Goal: Information Seeking & Learning: Learn about a topic

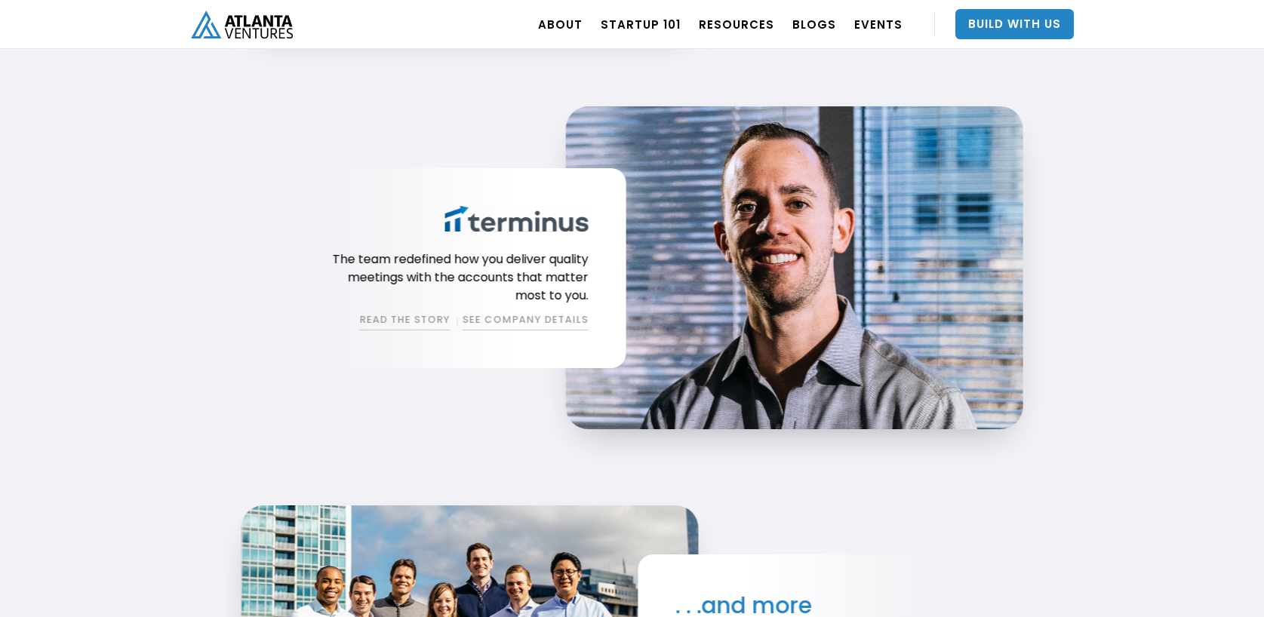
scroll to position [3602, 0]
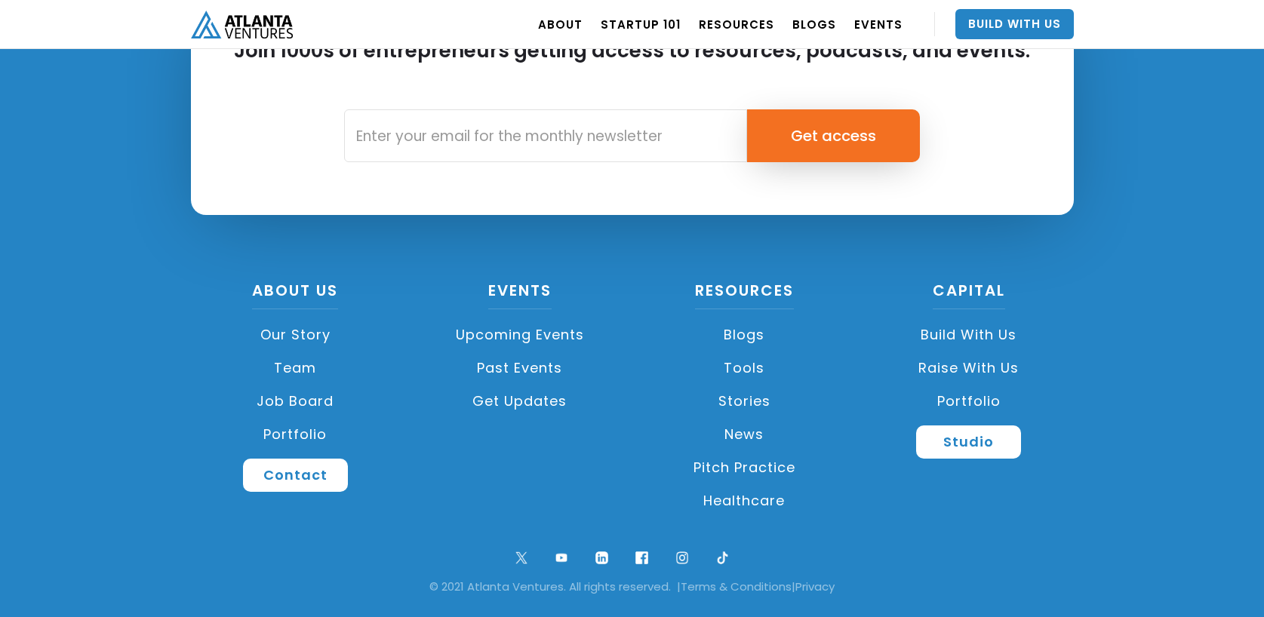
click at [308, 399] on link "Job Board" at bounding box center [296, 401] width 210 height 33
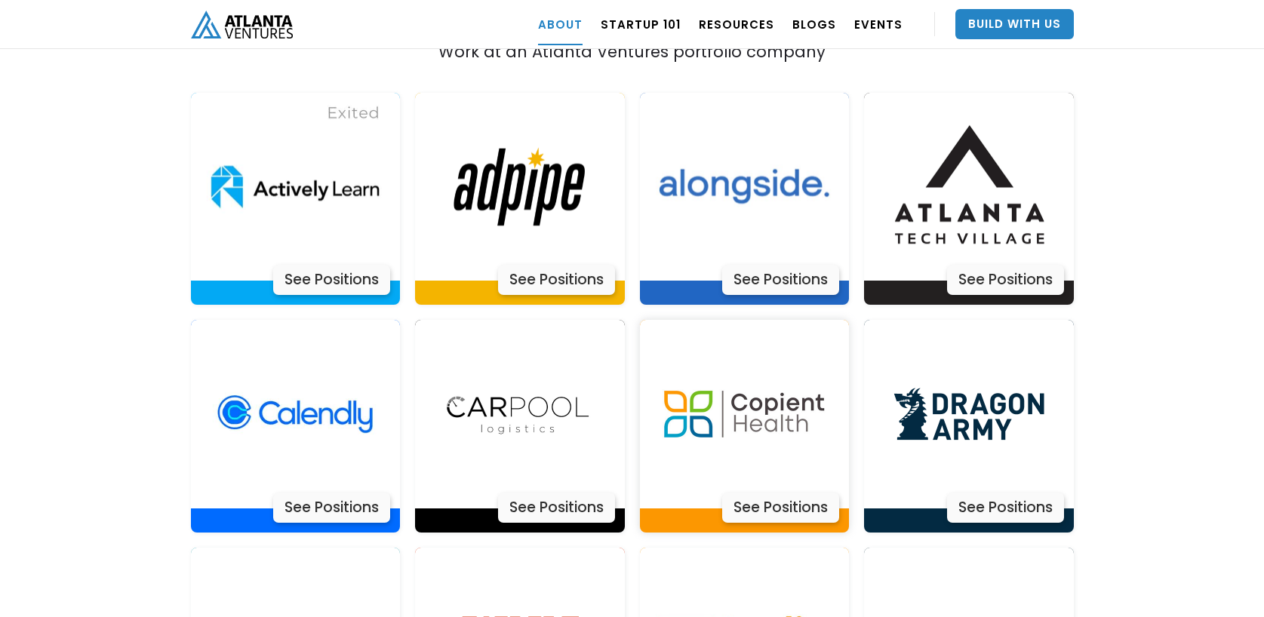
scroll to position [3136, 0]
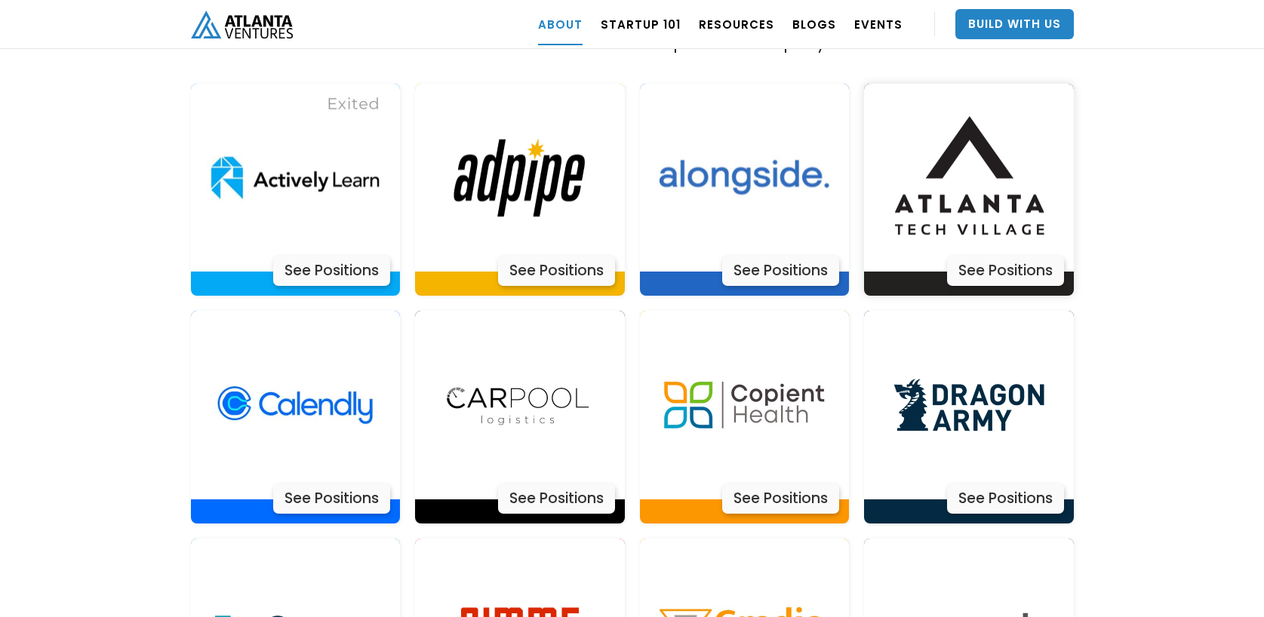
click at [958, 256] on div "See Positions" at bounding box center [1005, 271] width 117 height 30
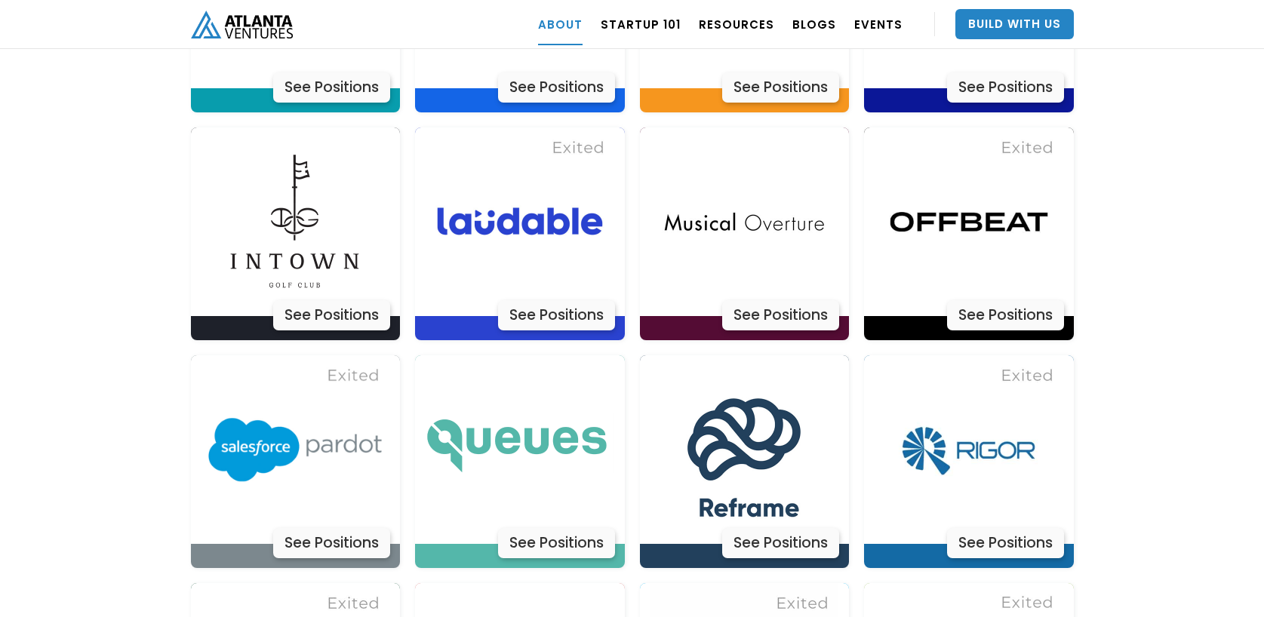
scroll to position [4229, 0]
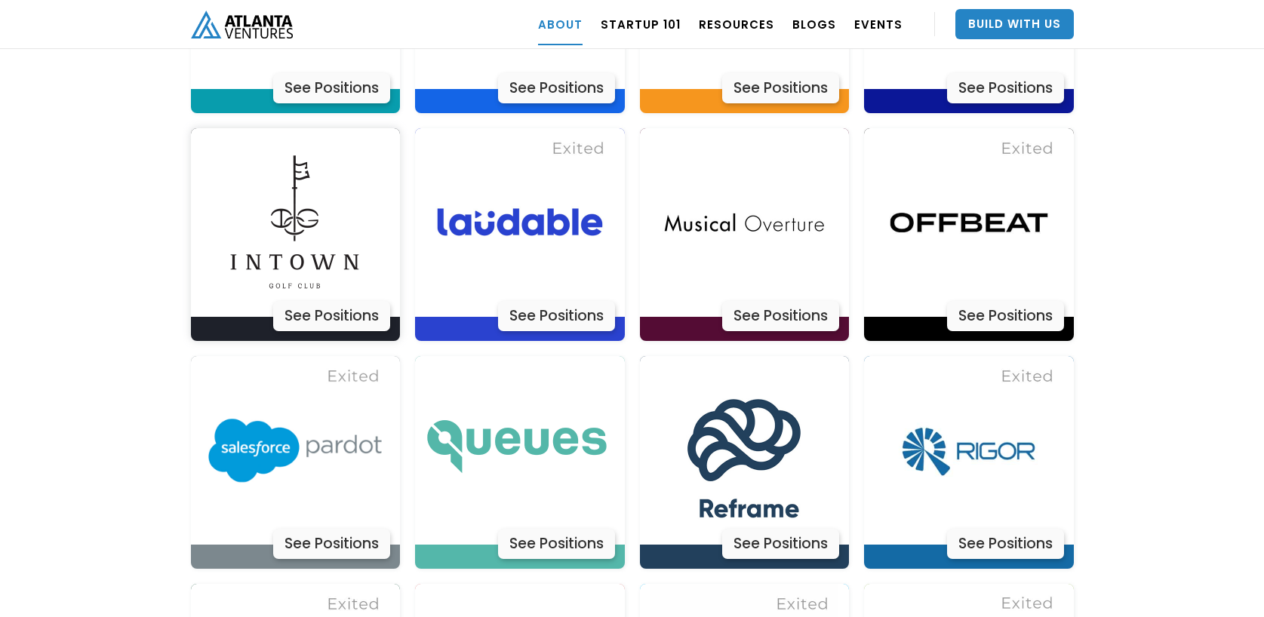
click at [357, 250] on img at bounding box center [295, 222] width 189 height 189
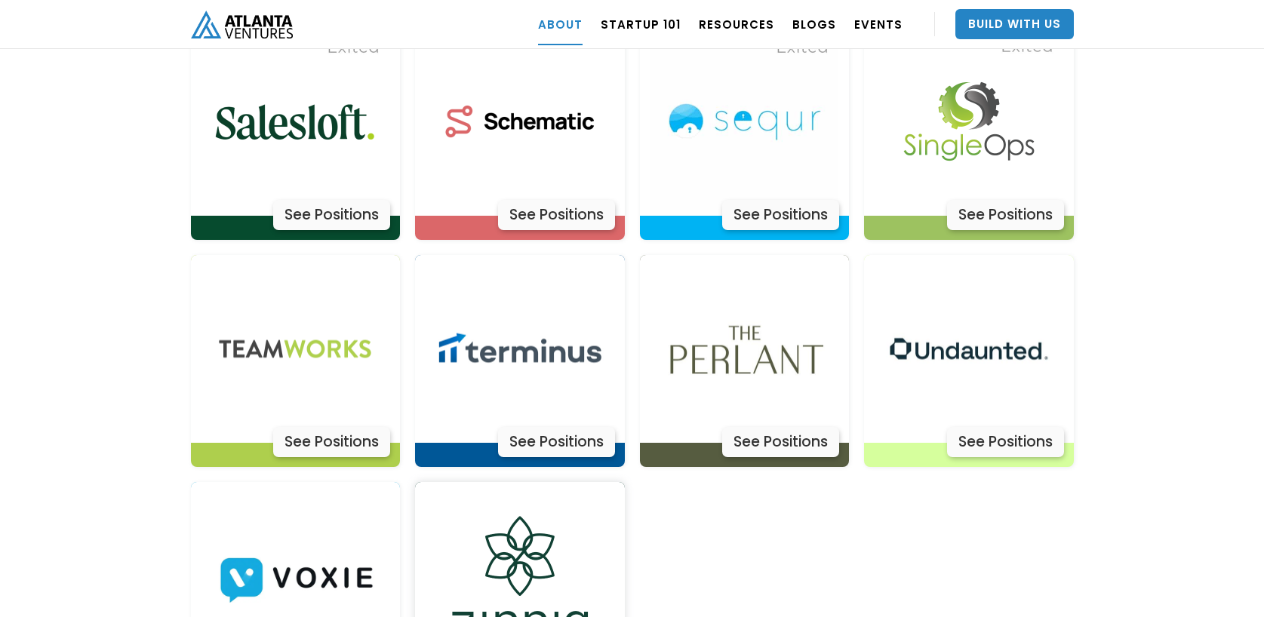
scroll to position [4954, 0]
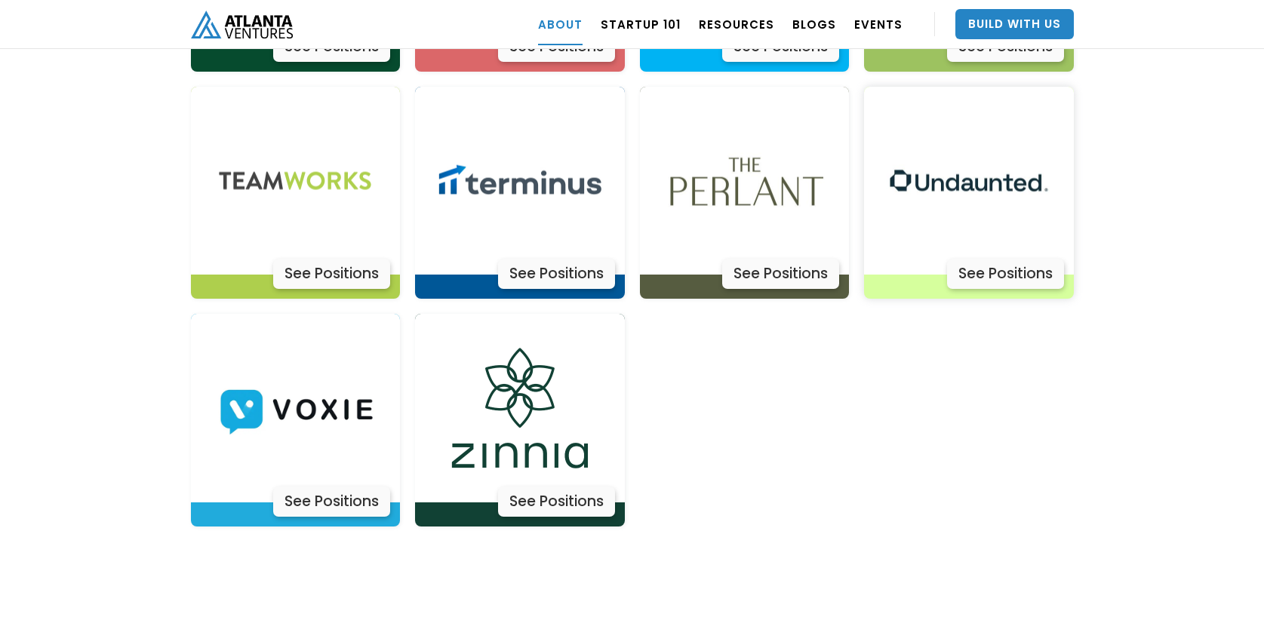
click at [955, 259] on div "See Positions" at bounding box center [1005, 274] width 117 height 30
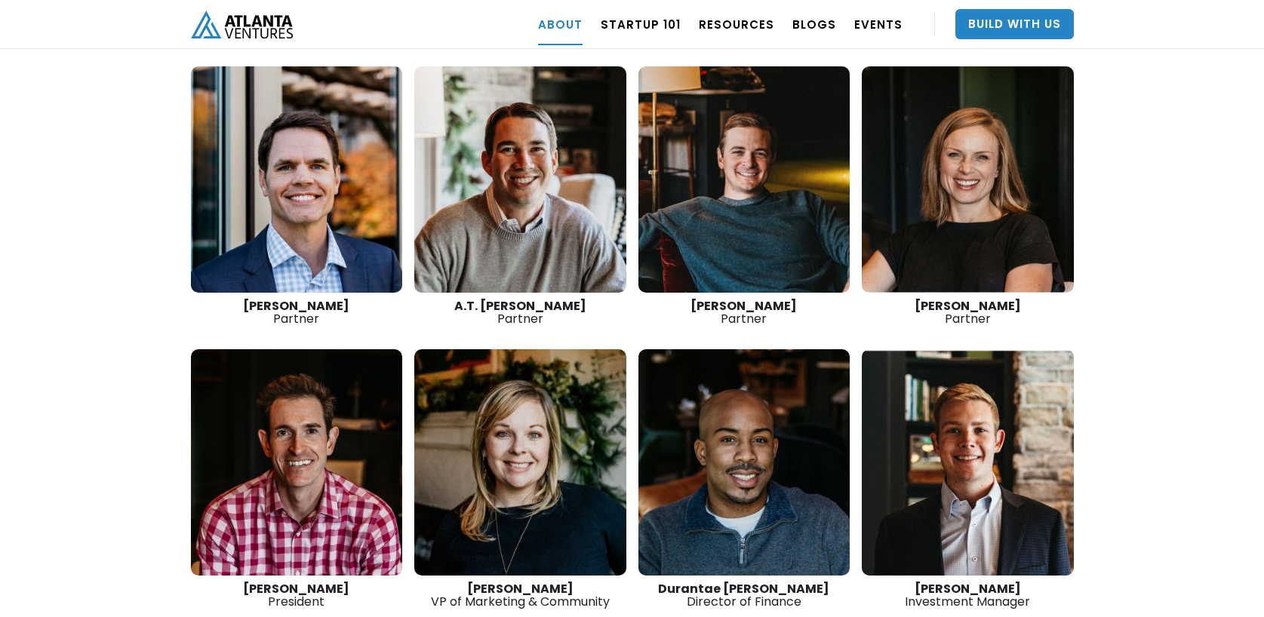
scroll to position [2443, 0]
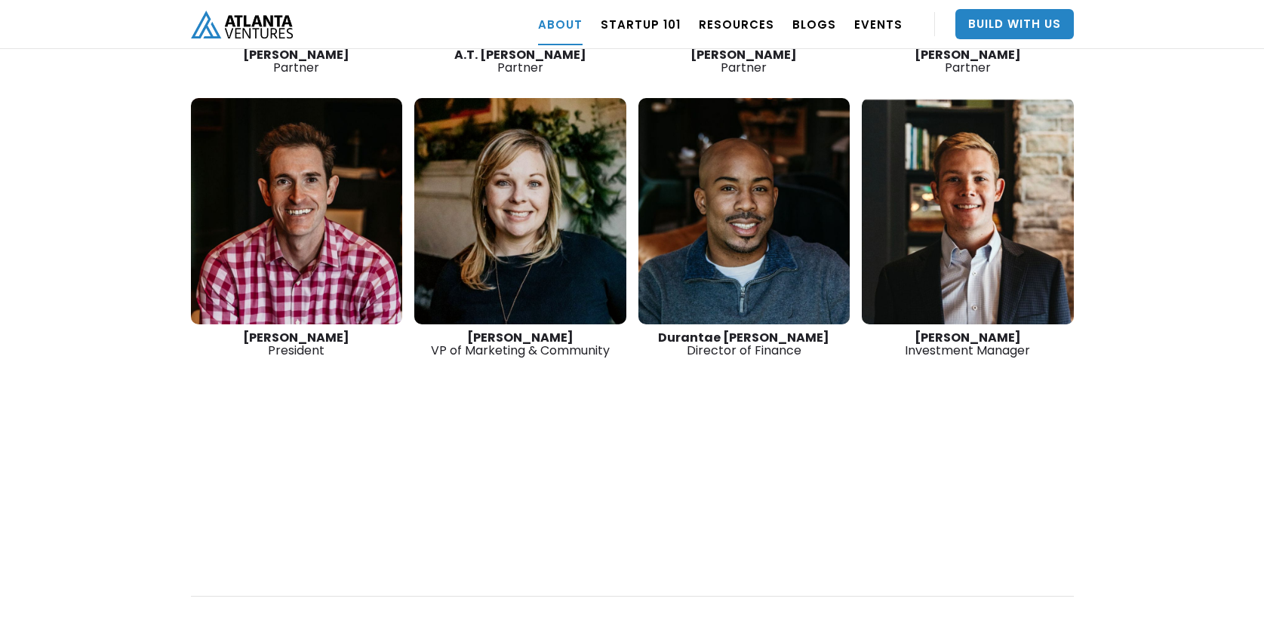
click at [998, 203] on link at bounding box center [967, 211] width 212 height 226
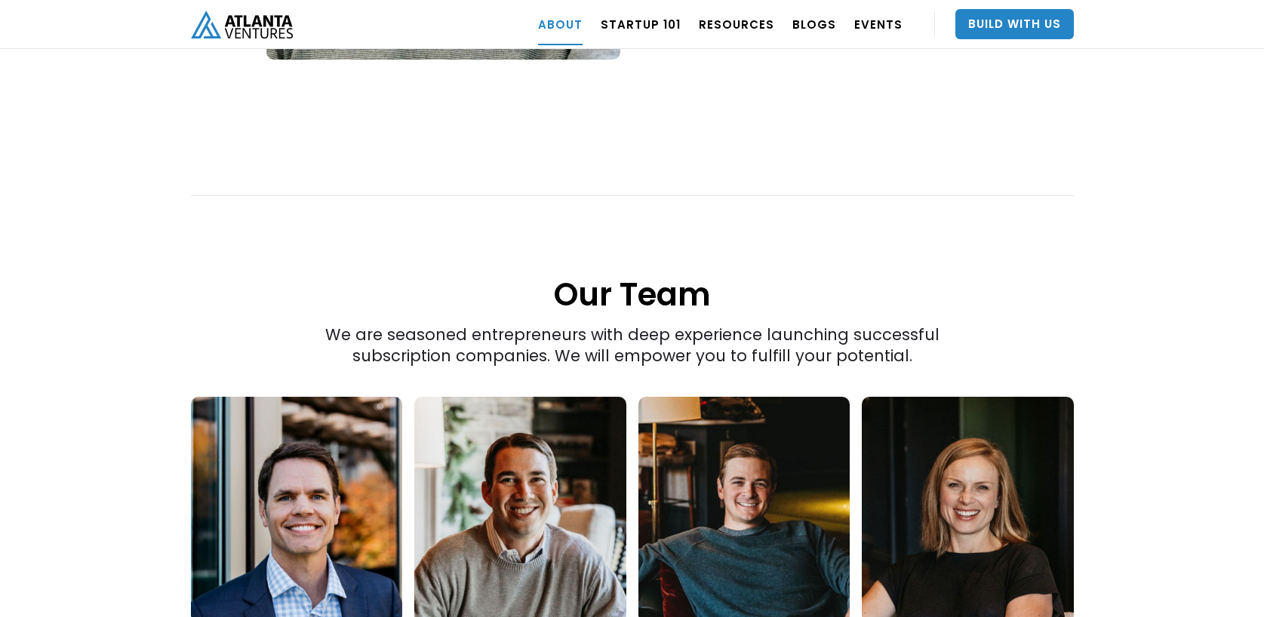
click at [297, 410] on link at bounding box center [297, 510] width 212 height 226
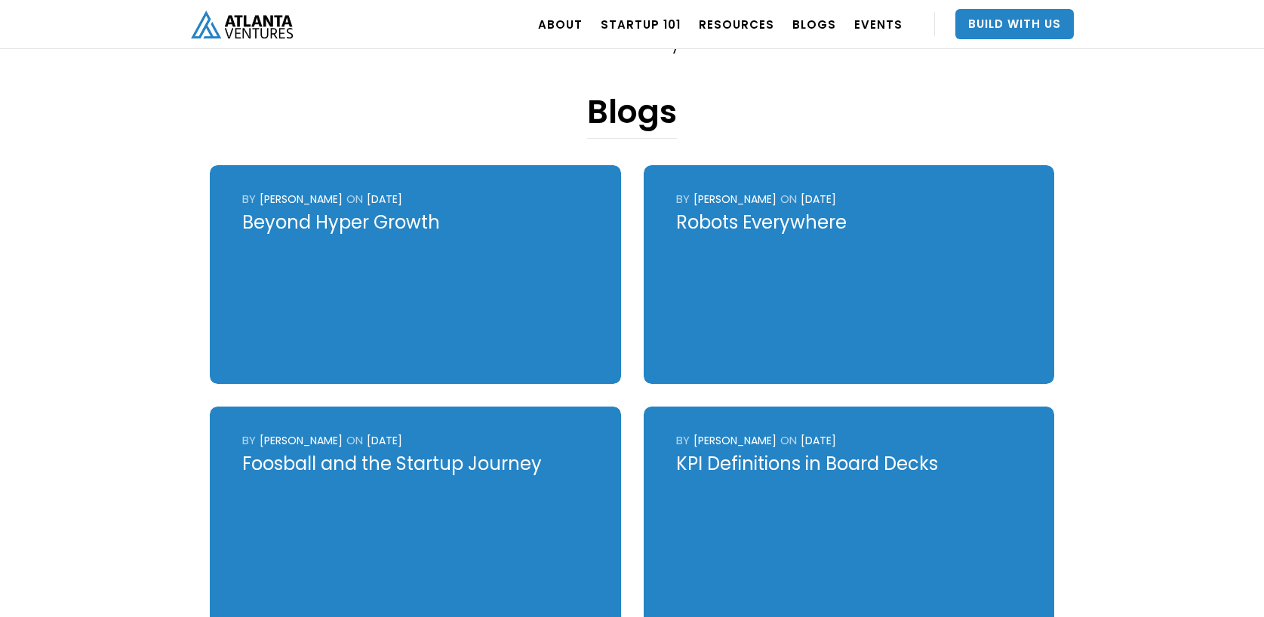
scroll to position [620, 0]
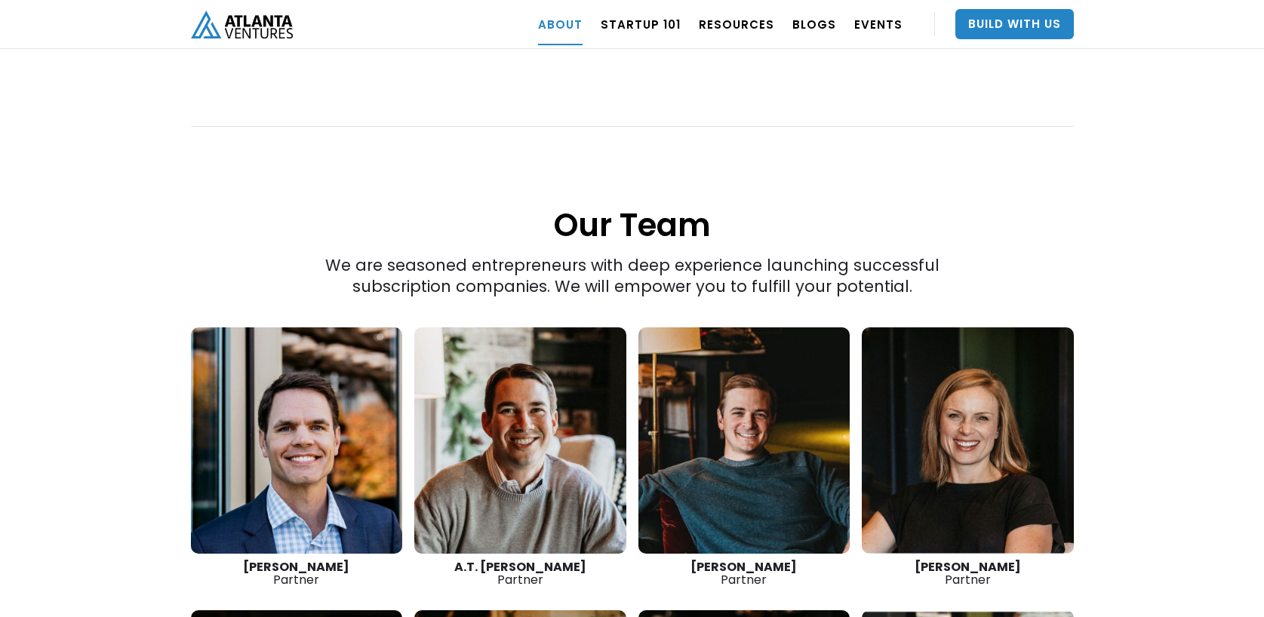
scroll to position [1949, 0]
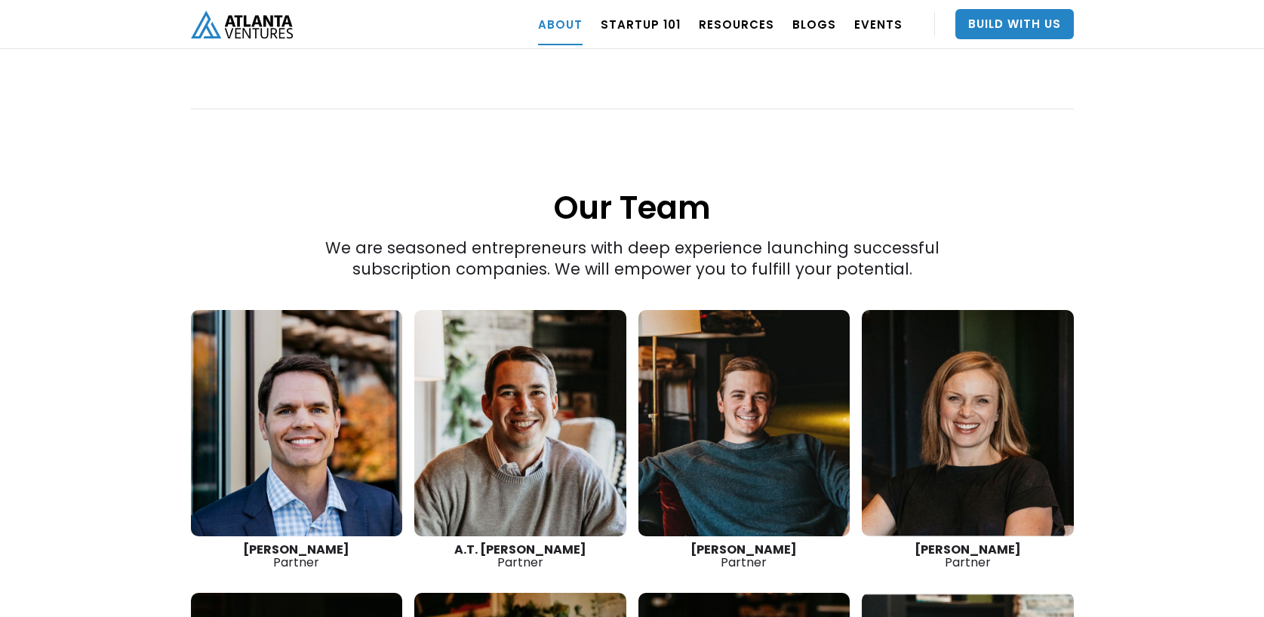
click at [733, 374] on link at bounding box center [744, 423] width 212 height 226
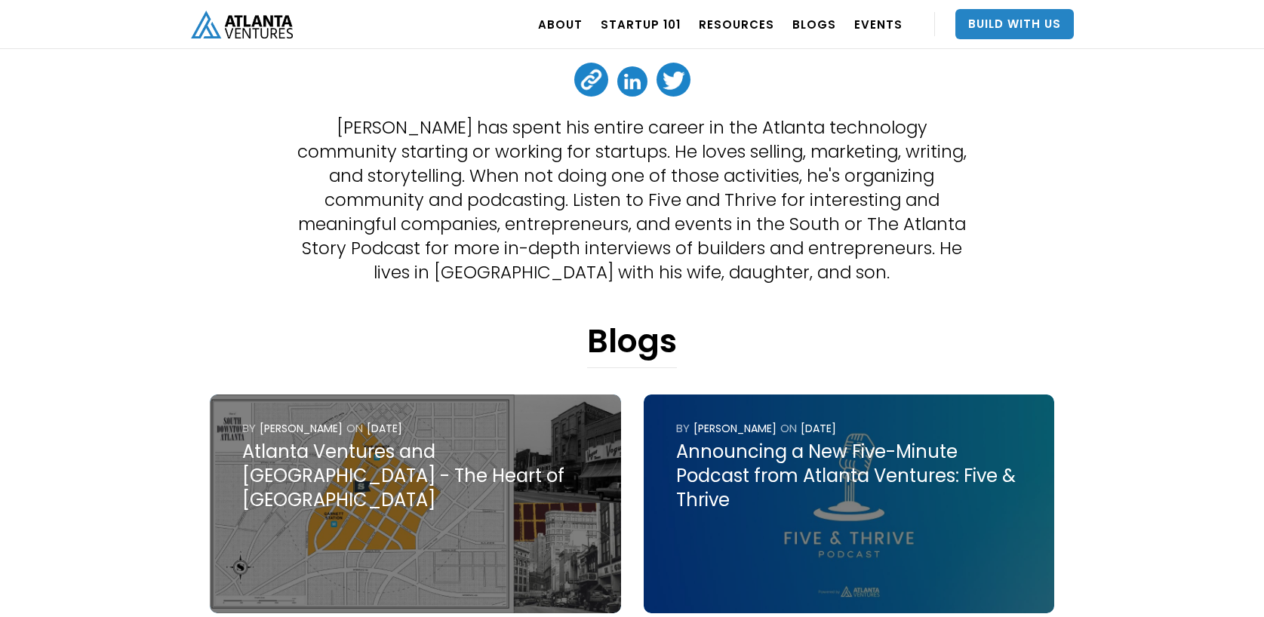
scroll to position [386, 0]
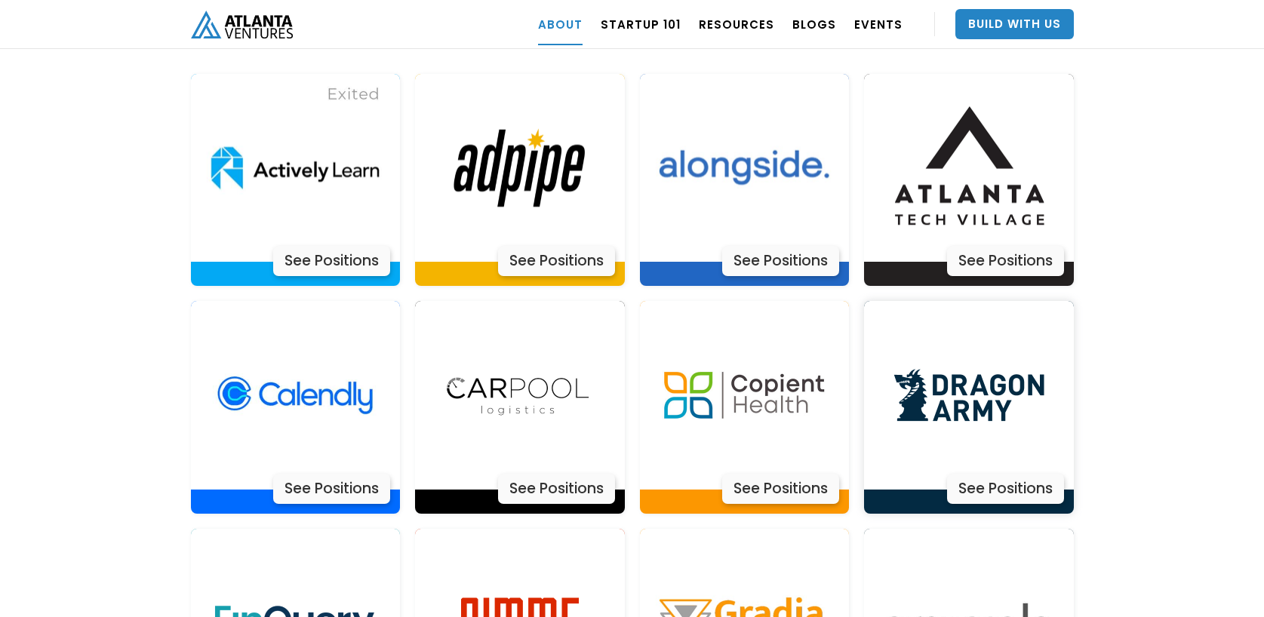
scroll to position [2889, 0]
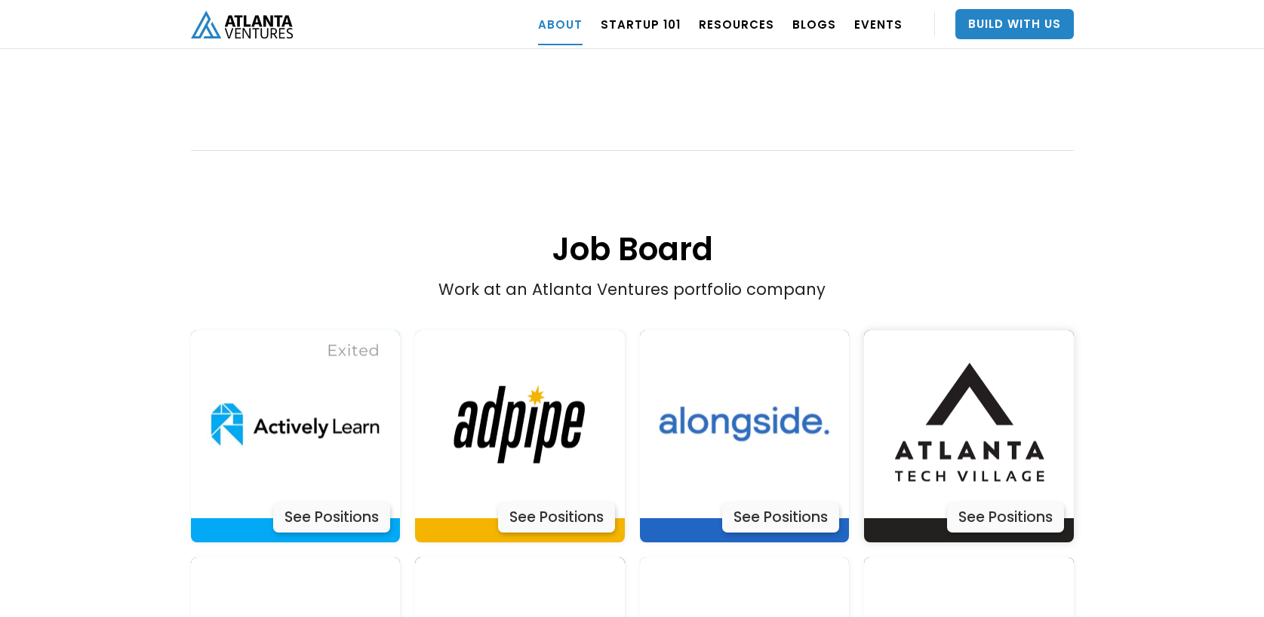
click at [972, 444] on img at bounding box center [968, 424] width 189 height 189
